Goal: Transaction & Acquisition: Purchase product/service

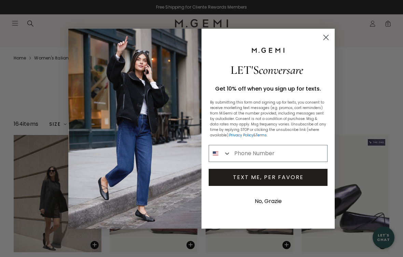
click at [330, 42] on icon "Close dialog" at bounding box center [326, 37] width 12 height 12
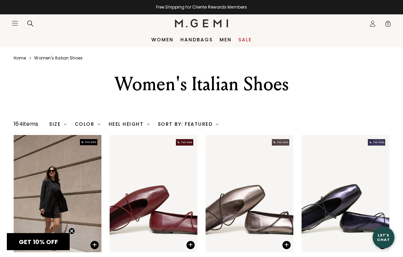
click at [92, 127] on div "Color" at bounding box center [88, 123] width 26 height 5
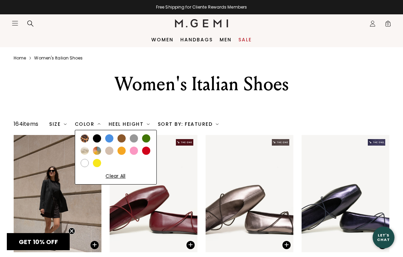
click at [101, 142] on div at bounding box center [97, 138] width 8 height 8
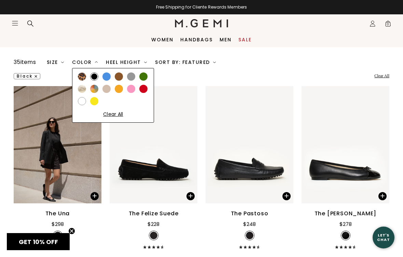
scroll to position [62, 0]
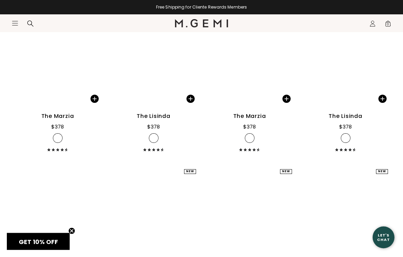
scroll to position [873, 0]
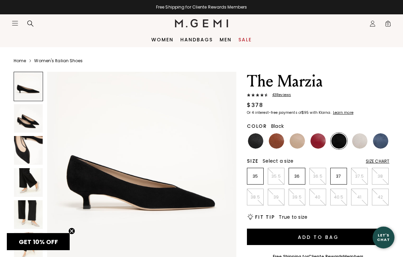
click at [260, 142] on img at bounding box center [255, 140] width 15 height 15
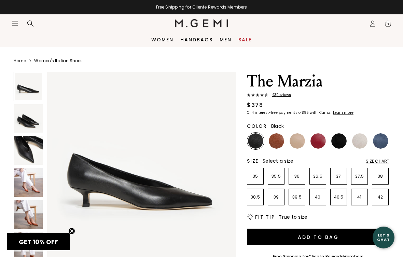
click at [42, 185] on img at bounding box center [28, 182] width 29 height 29
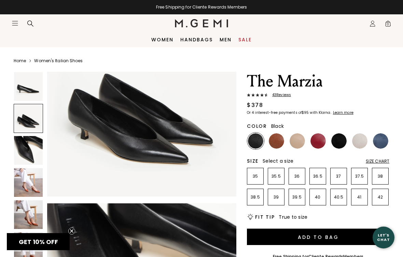
scroll to position [261, 0]
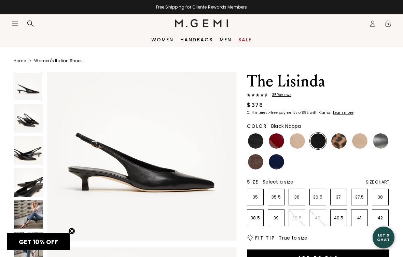
scroll to position [21, 0]
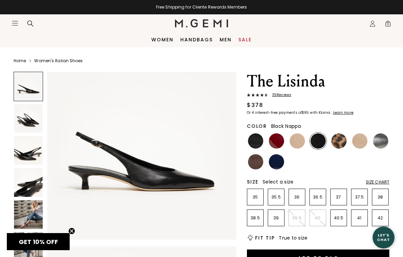
click at [32, 125] on img at bounding box center [28, 118] width 29 height 29
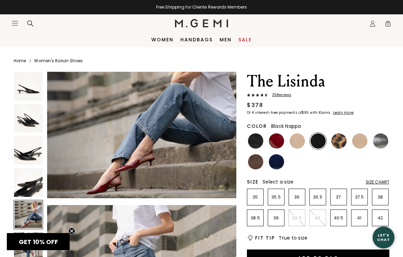
scroll to position [846, 0]
click at [263, 140] on img at bounding box center [255, 140] width 15 height 15
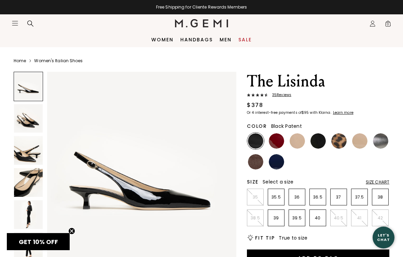
click at [280, 165] on img at bounding box center [276, 161] width 15 height 15
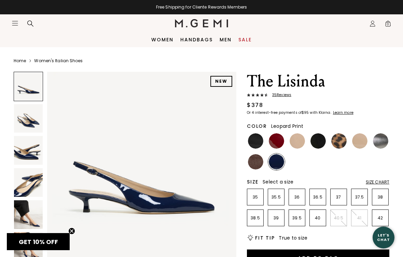
click at [342, 139] on img at bounding box center [338, 140] width 15 height 15
